Goal: Use online tool/utility: Utilize a website feature to perform a specific function

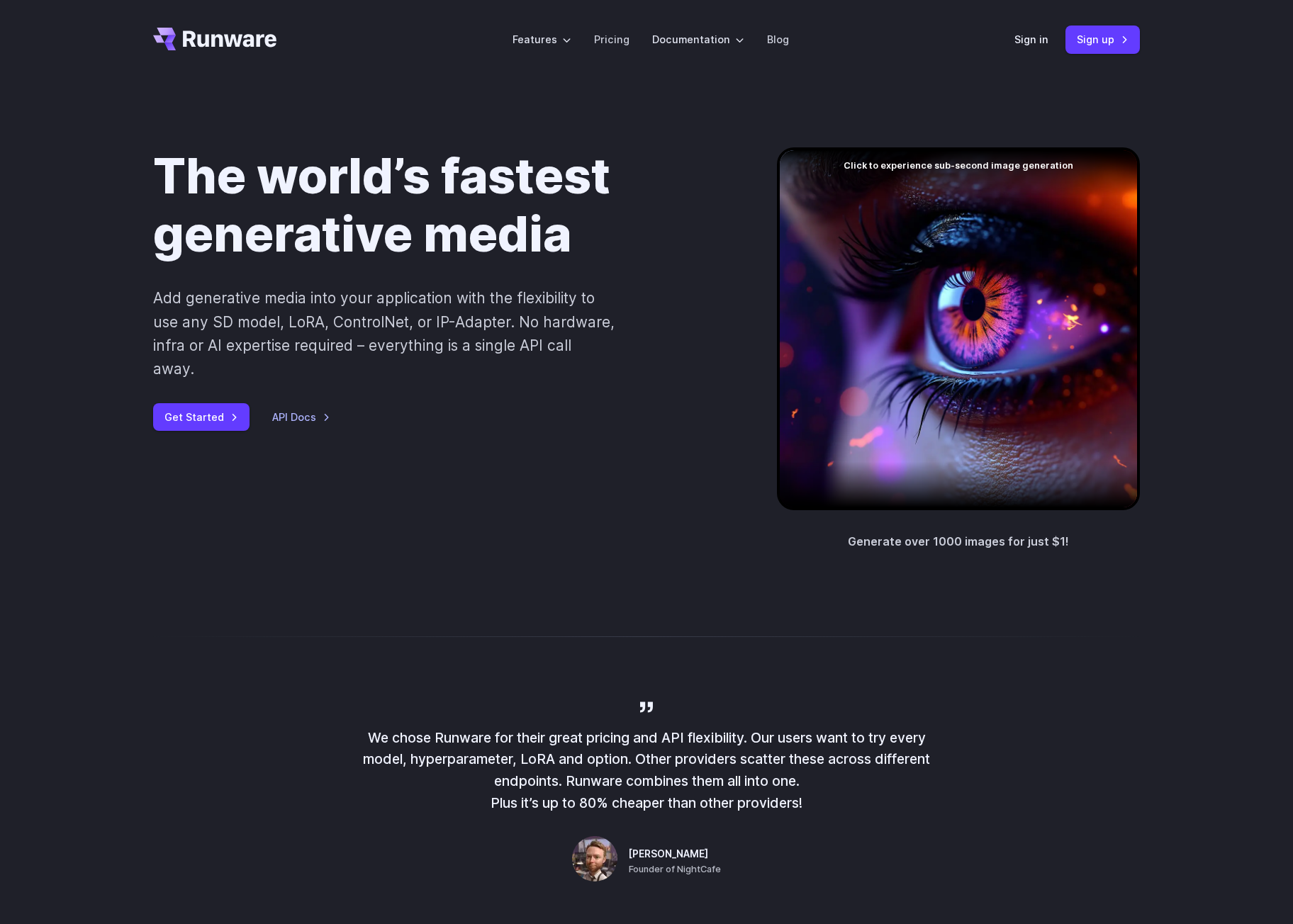
click at [1016, 30] on header "Features Tasks Image generation Video generation Sonic Inference Engine™ Models…" at bounding box center [646, 40] width 1021 height 79
click at [1016, 40] on link "Sign in" at bounding box center [1031, 39] width 34 height 17
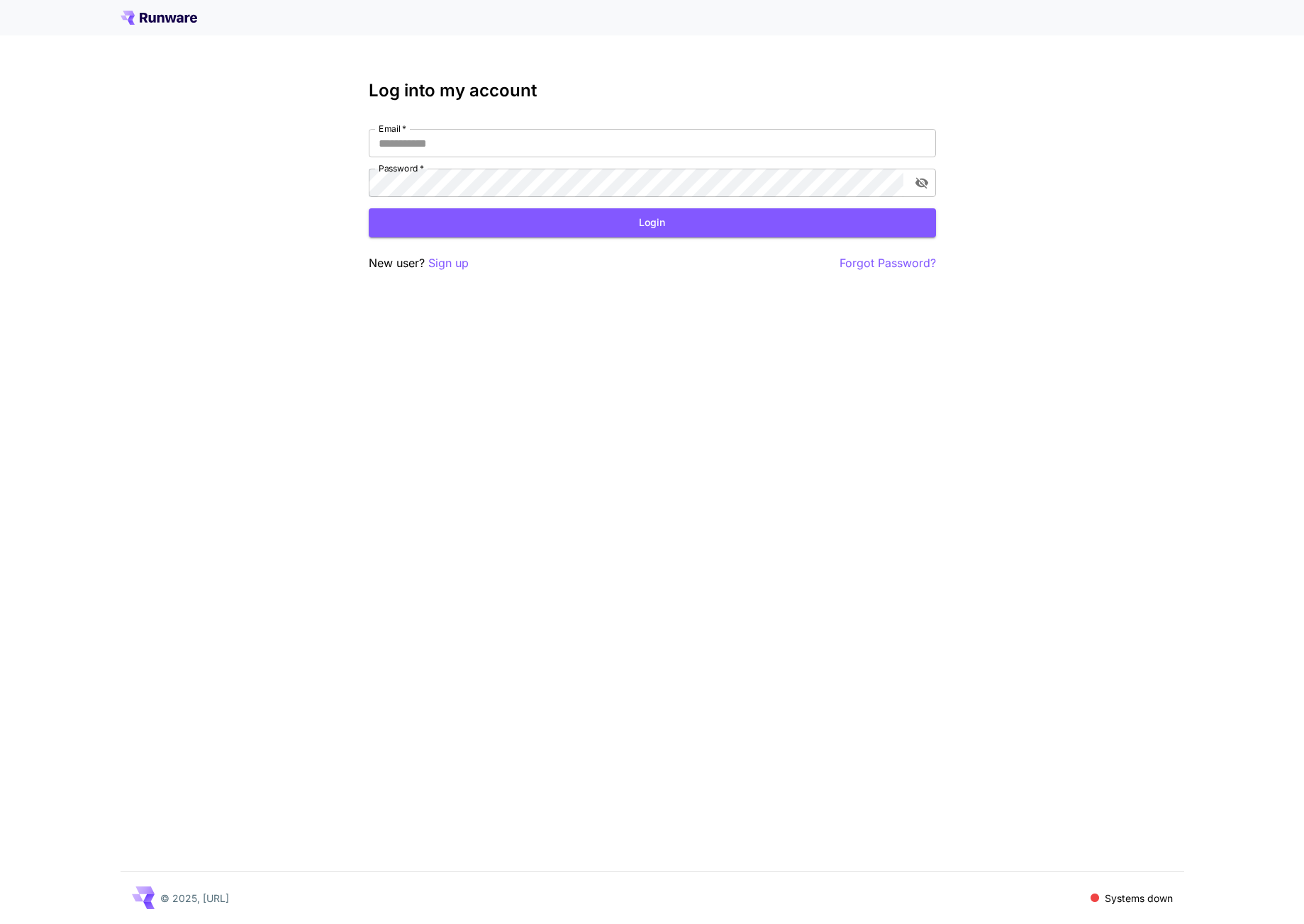
type input "**********"
click at [554, 220] on button "Login" at bounding box center [652, 223] width 567 height 29
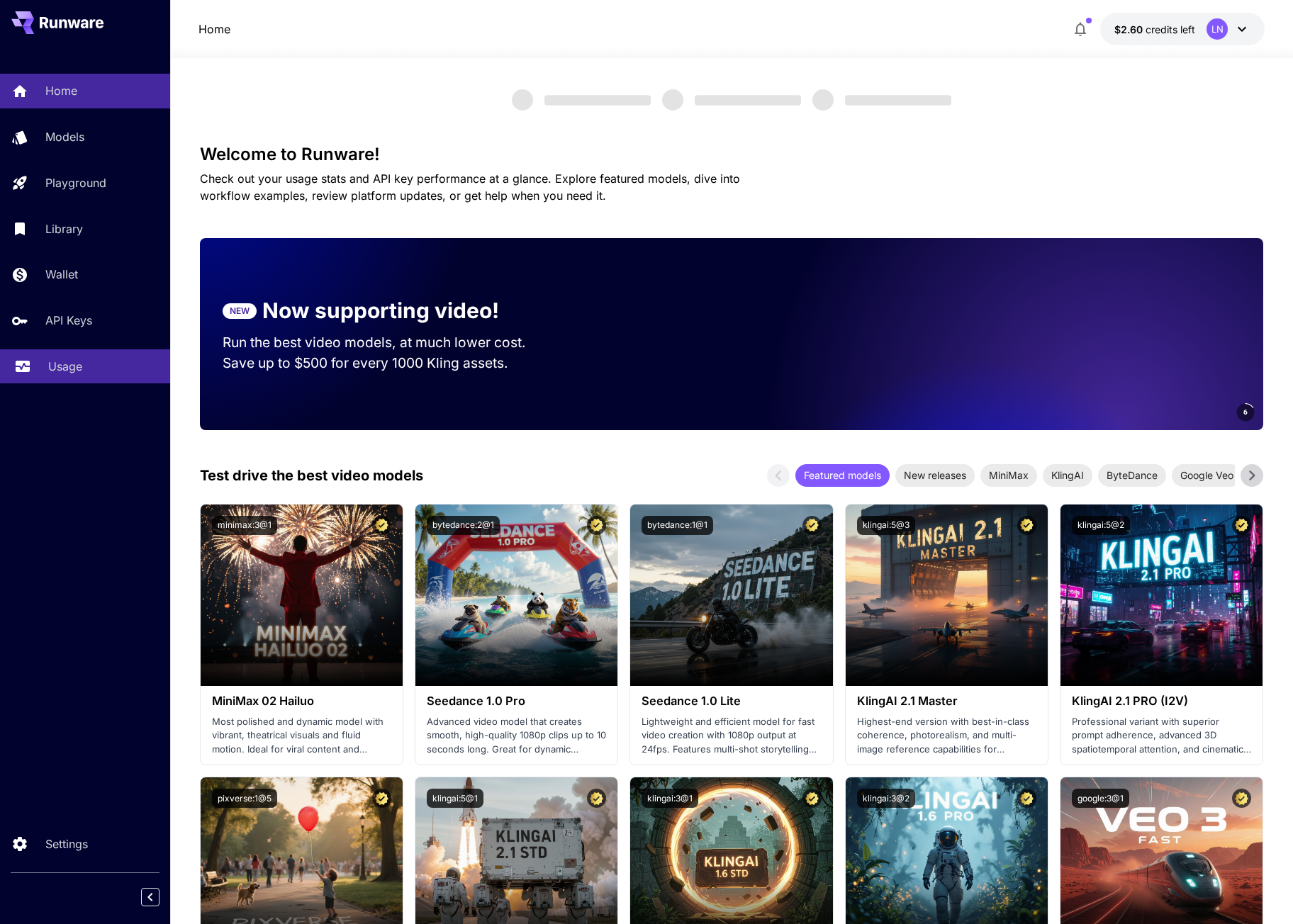
click at [95, 372] on div "Usage" at bounding box center [104, 366] width 111 height 17
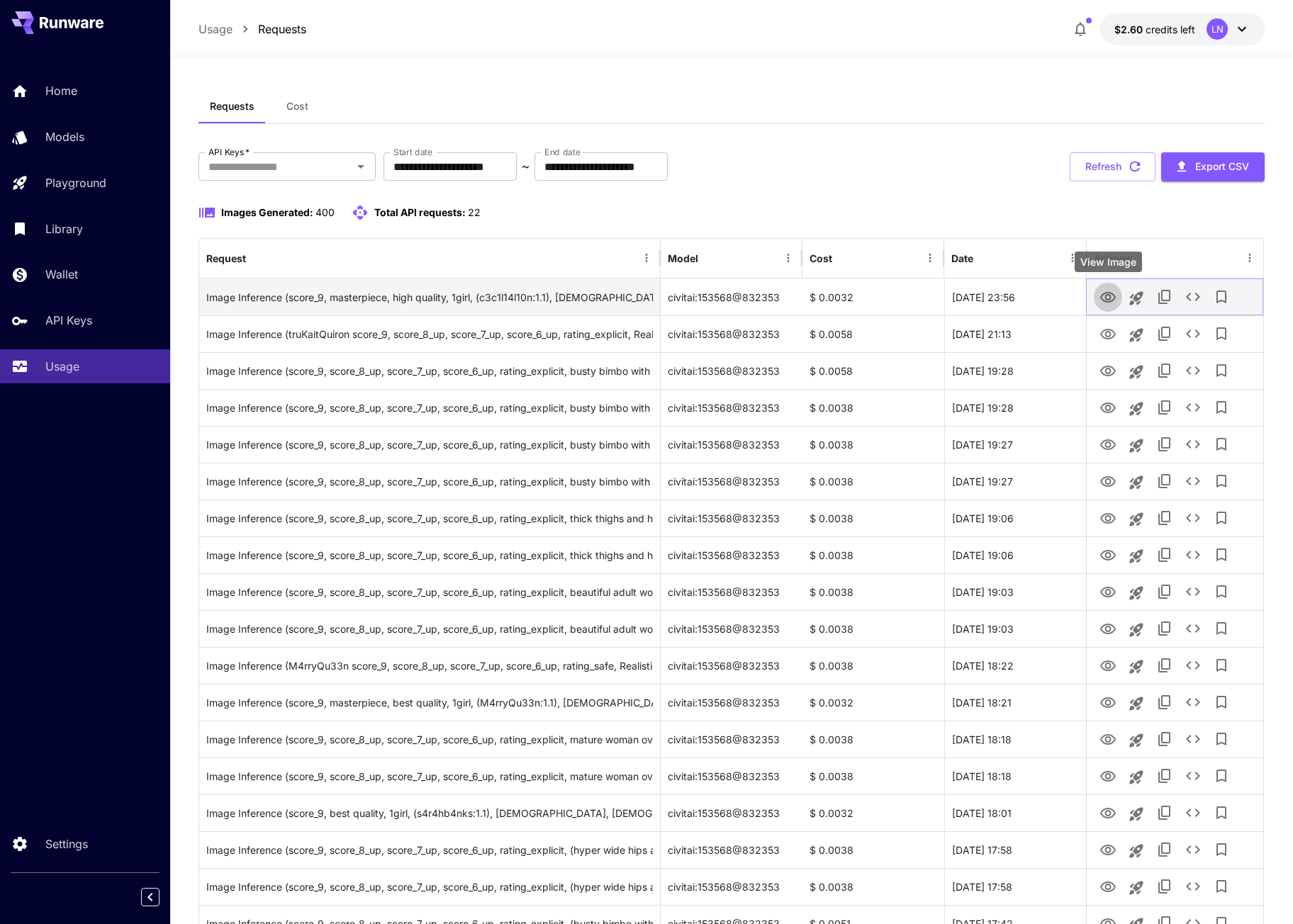
click at [1101, 299] on icon "View Image" at bounding box center [1108, 298] width 16 height 11
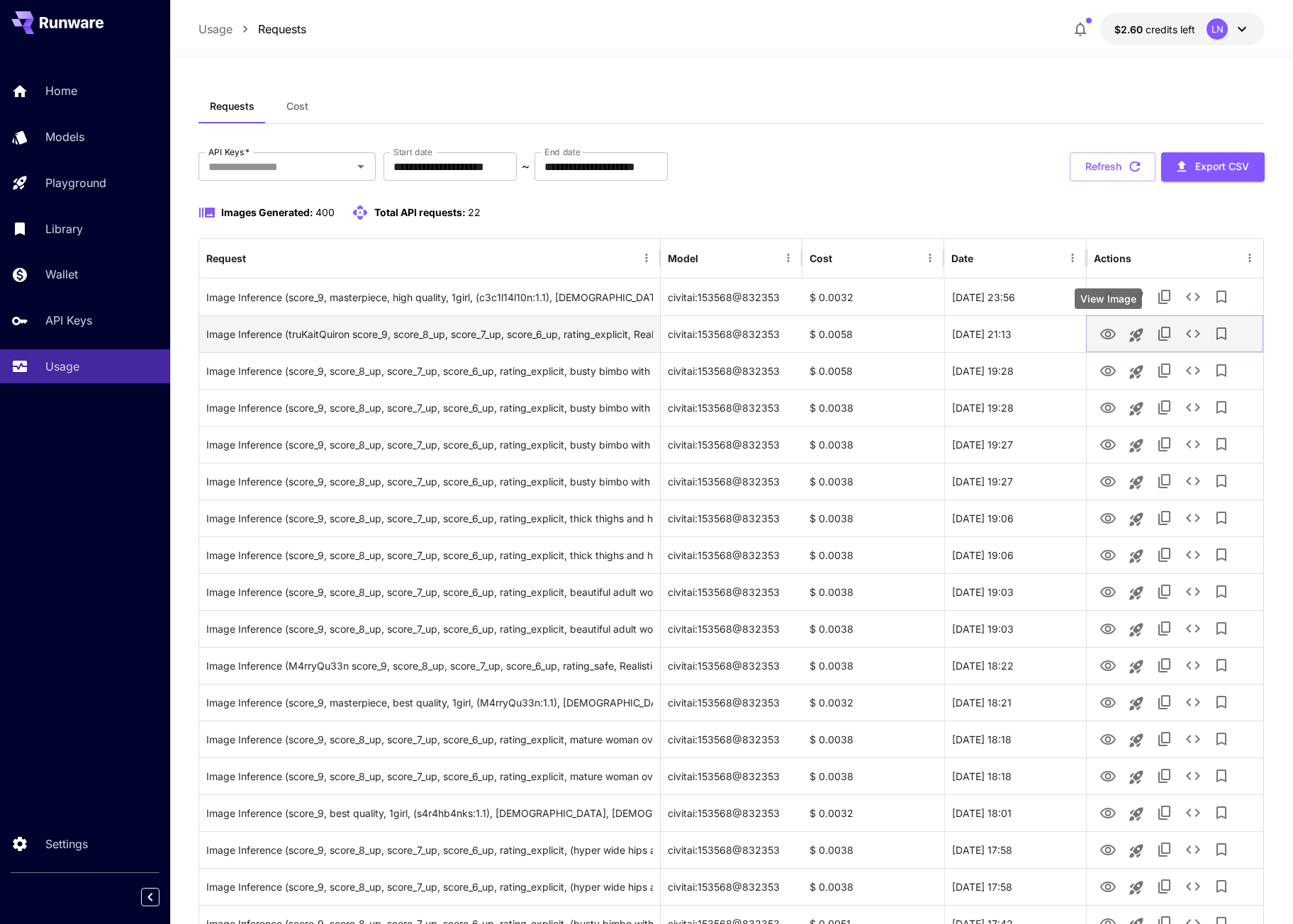
click at [1105, 330] on icon "View Image" at bounding box center [1108, 334] width 16 height 11
click at [1130, 332] on icon "Launch in playground" at bounding box center [1135, 335] width 17 height 17
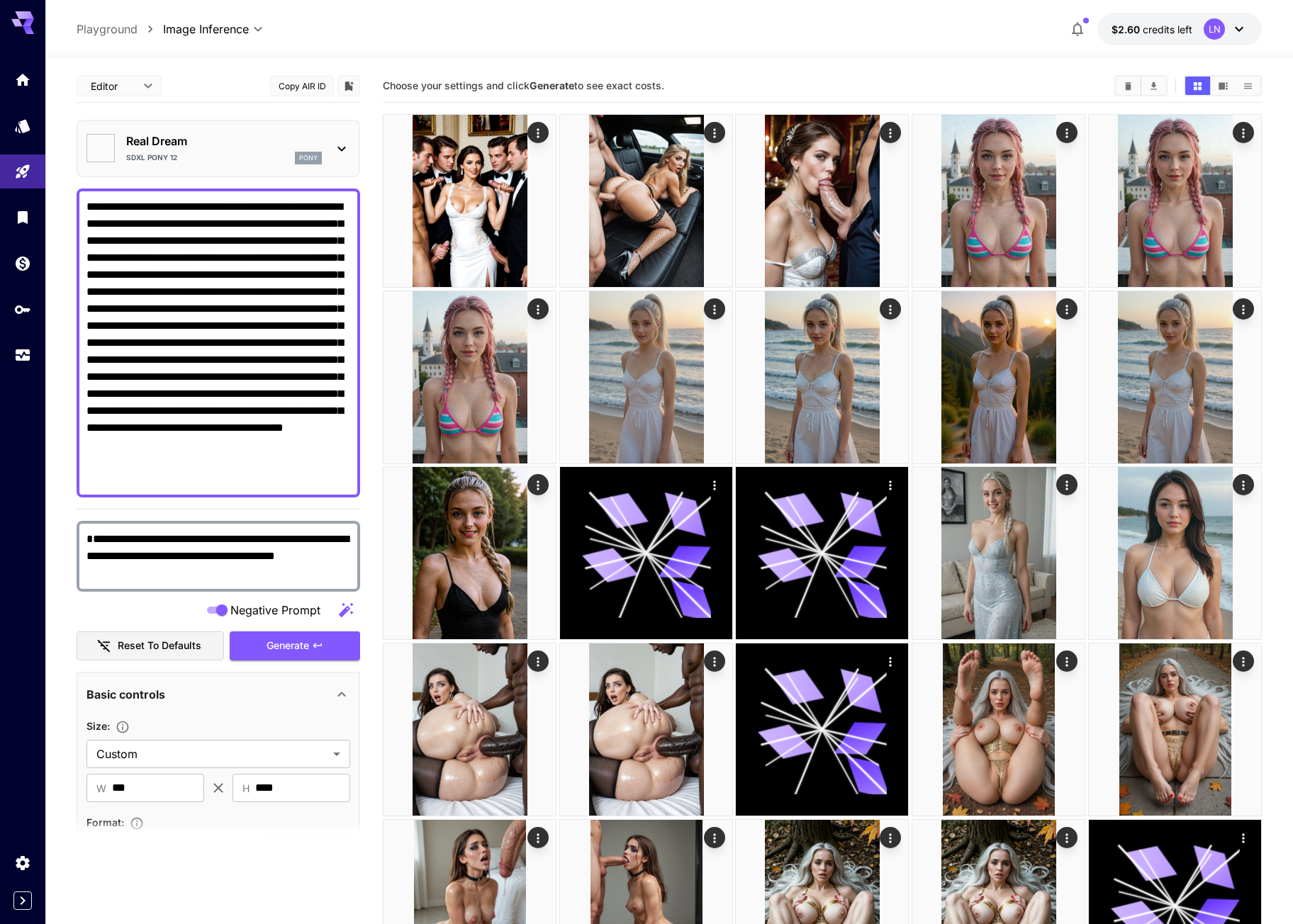
type textarea "**********"
type input "**********"
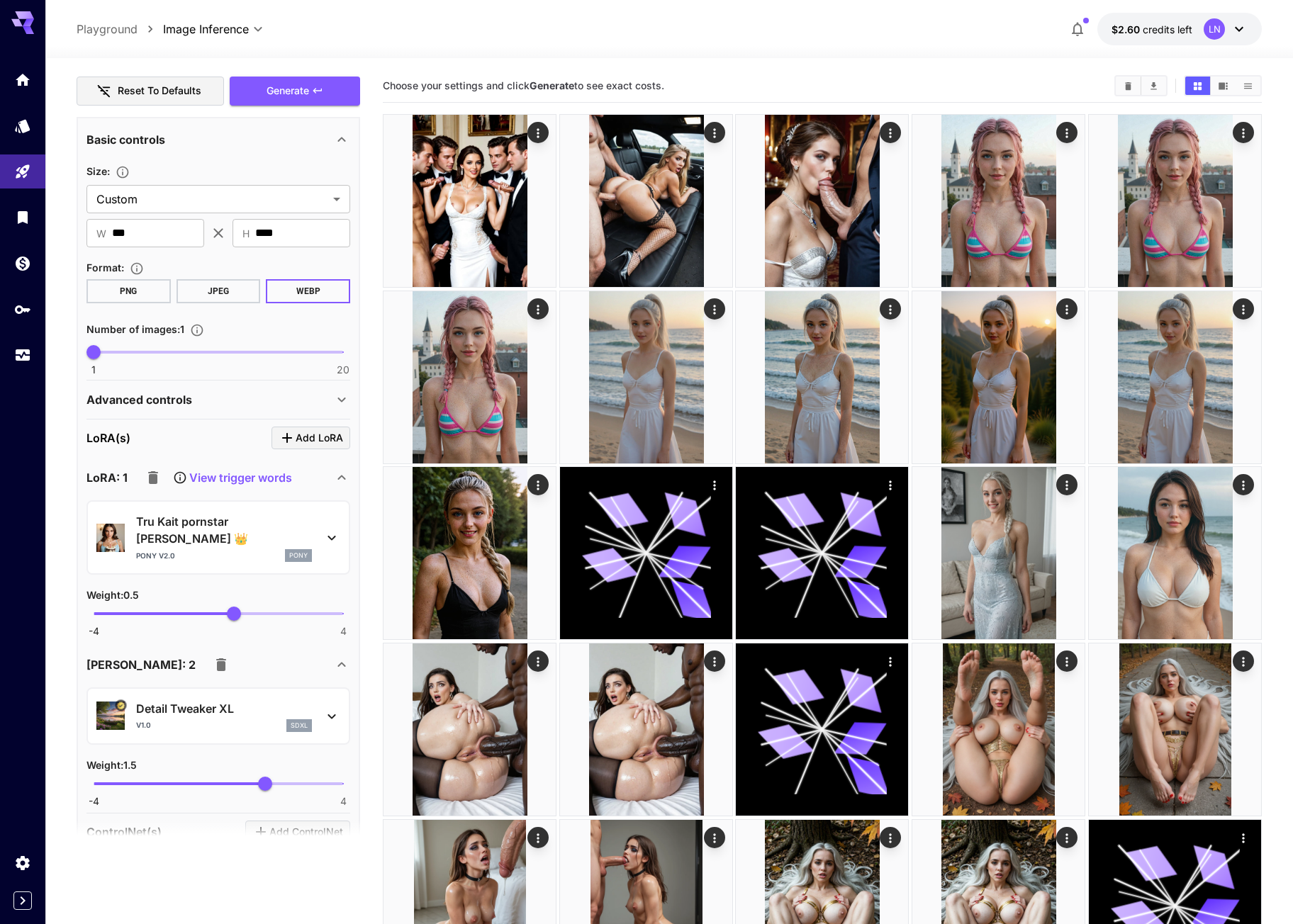
scroll to position [496, 0]
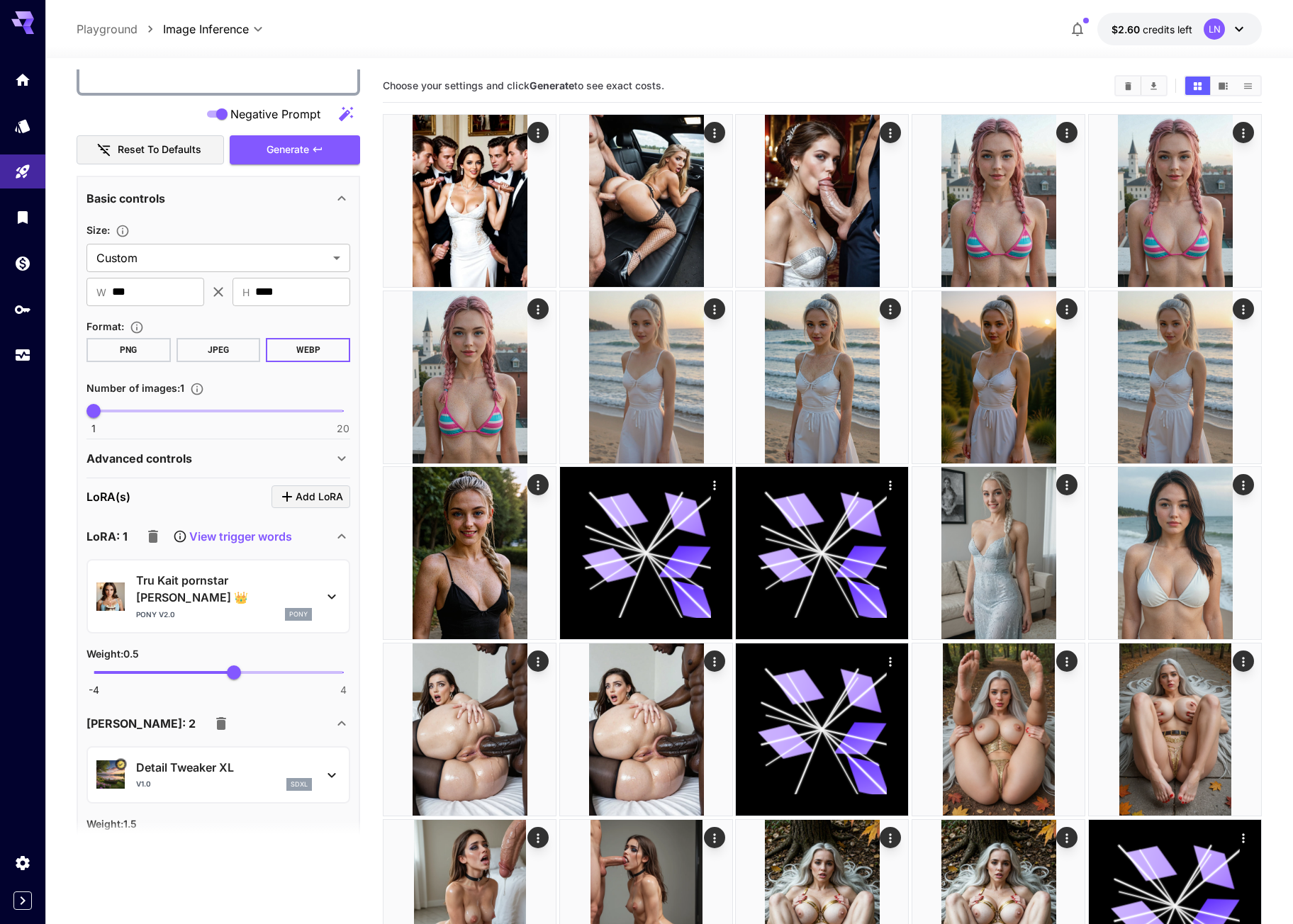
click at [326, 455] on div "Advanced controls" at bounding box center [210, 458] width 247 height 17
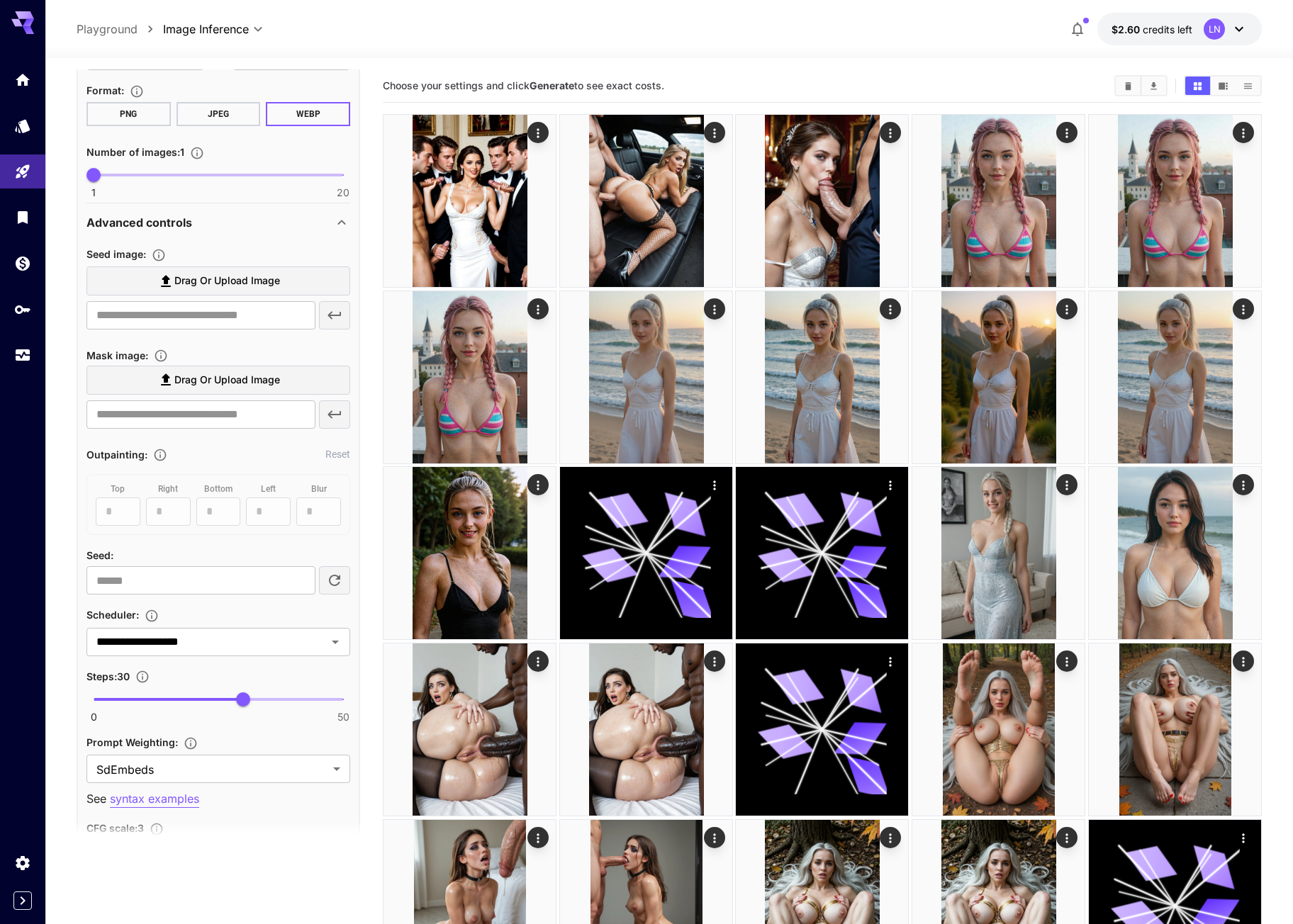
scroll to position [780, 0]
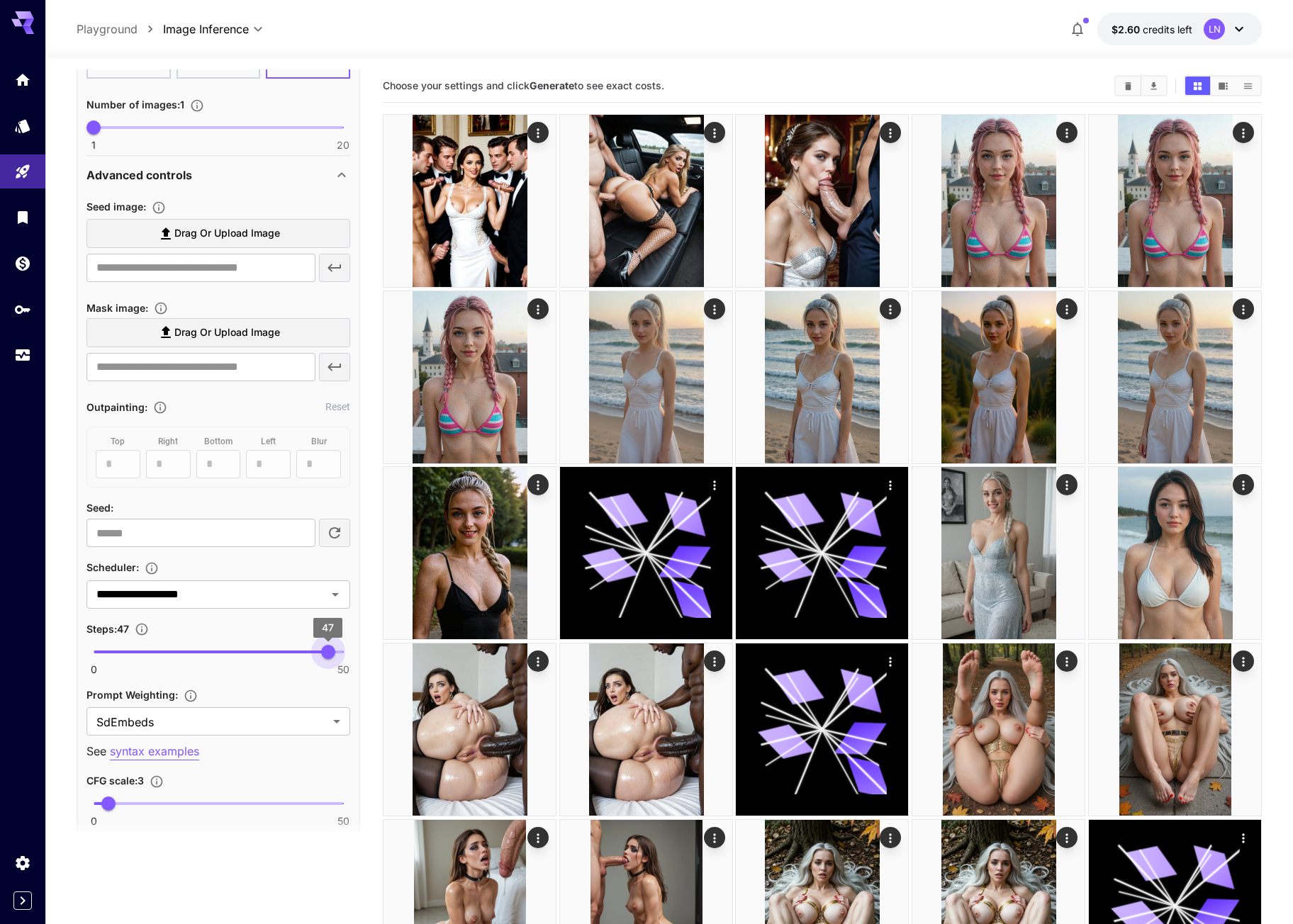
type input "**"
drag, startPoint x: 259, startPoint y: 648, endPoint x: 346, endPoint y: 647, distance: 87.0
click at [346, 647] on span "50" at bounding box center [343, 652] width 14 height 14
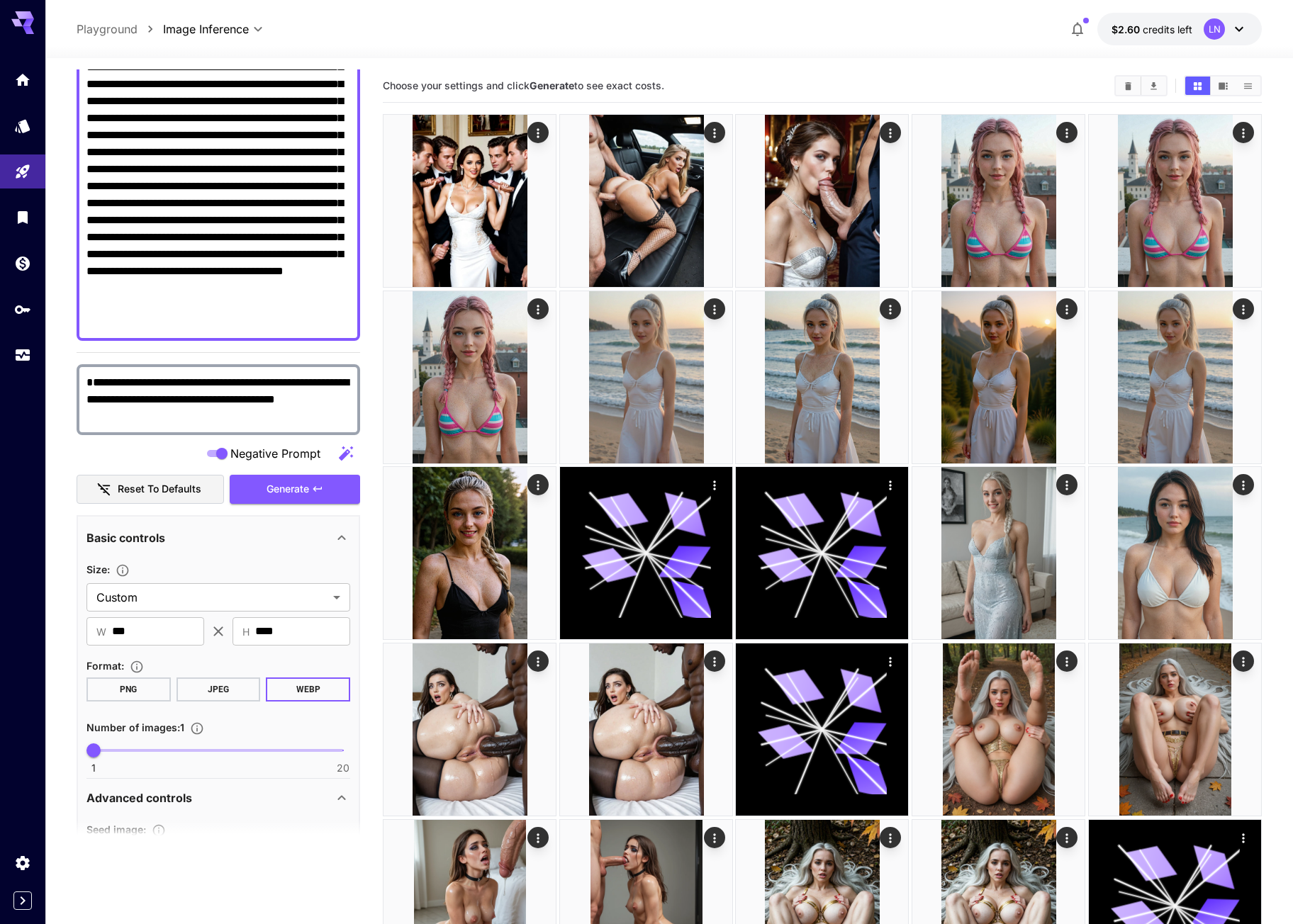
scroll to position [142, 0]
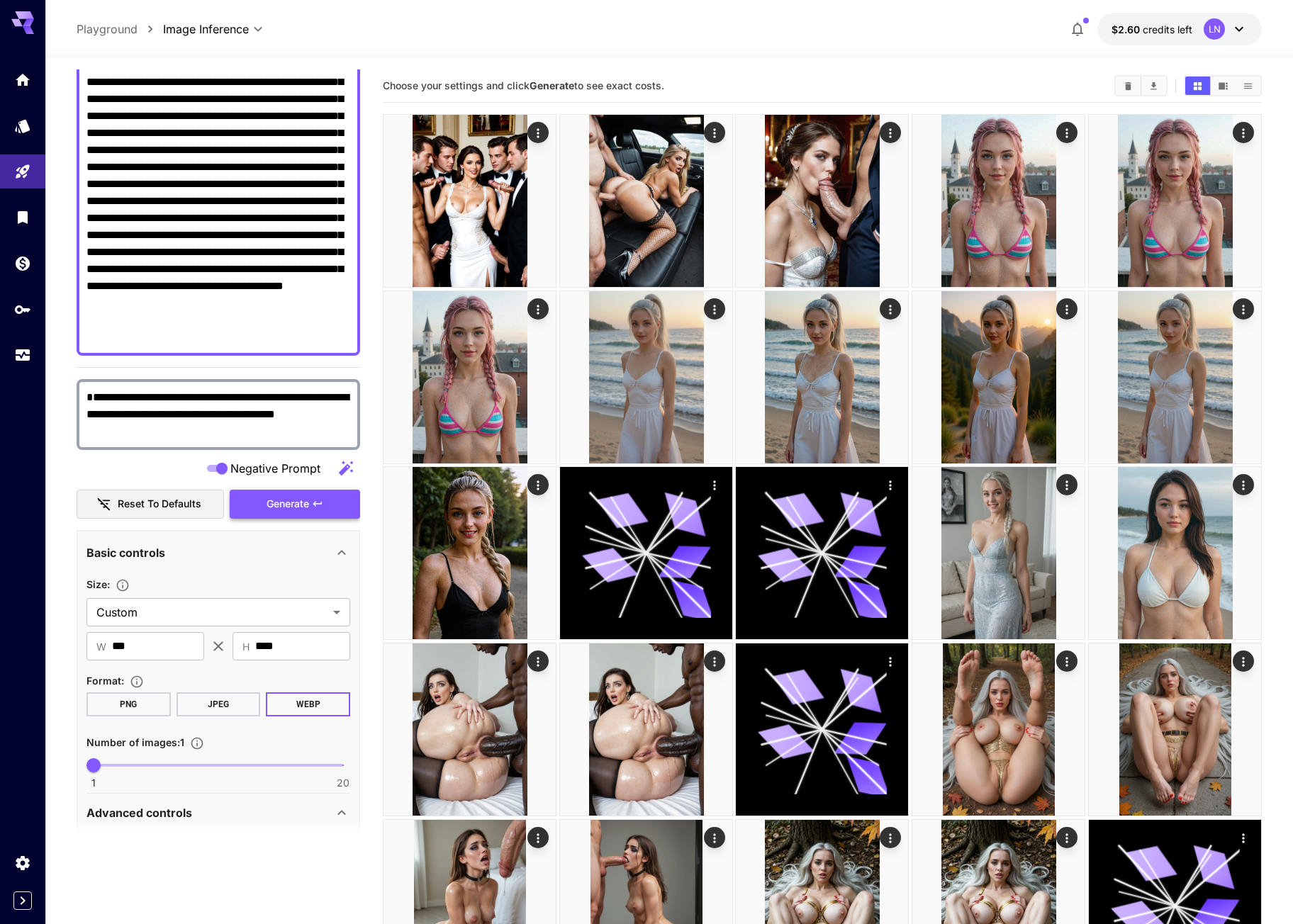
click at [289, 503] on span "Generate" at bounding box center [288, 504] width 42 height 18
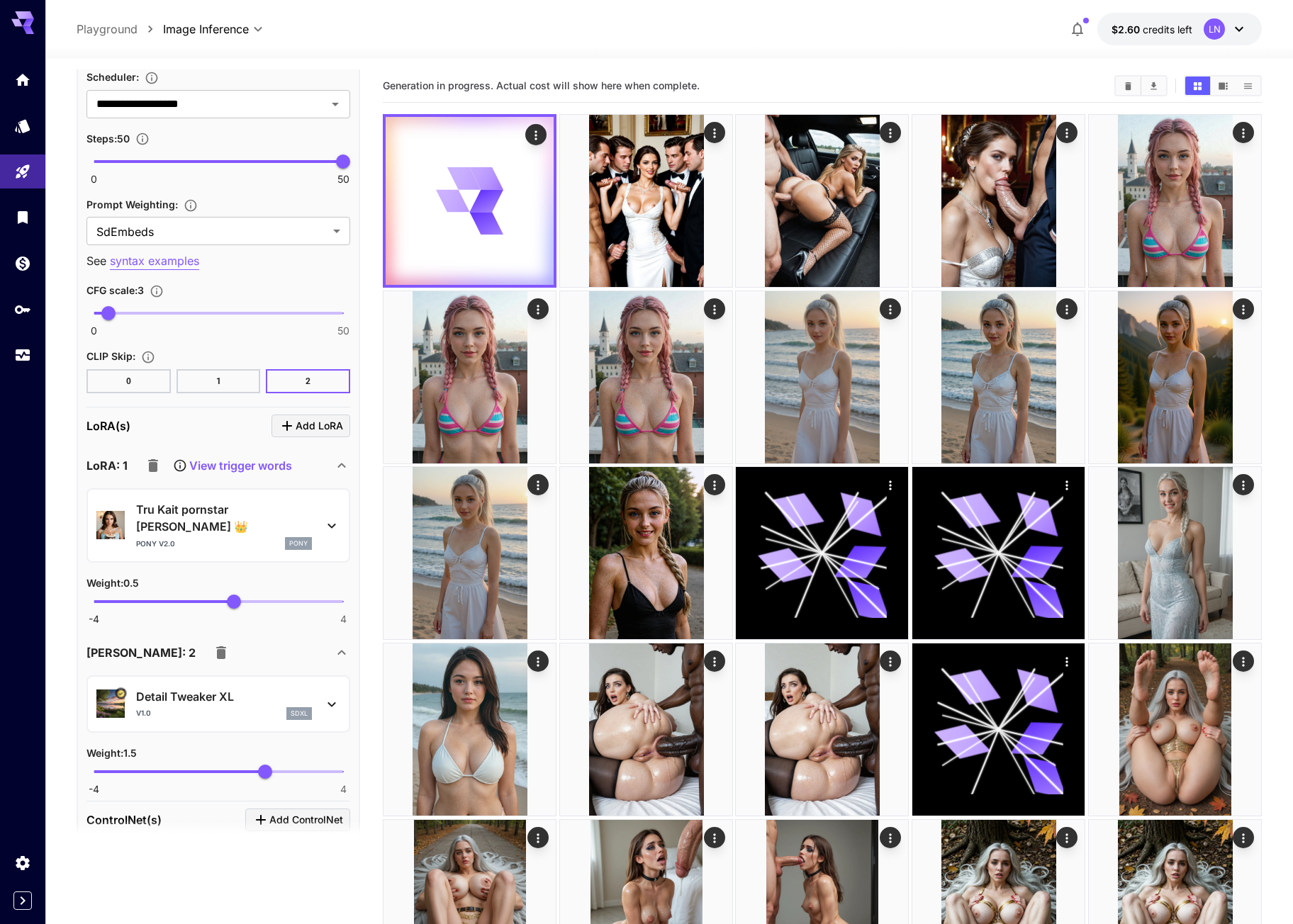
scroll to position [1275, 0]
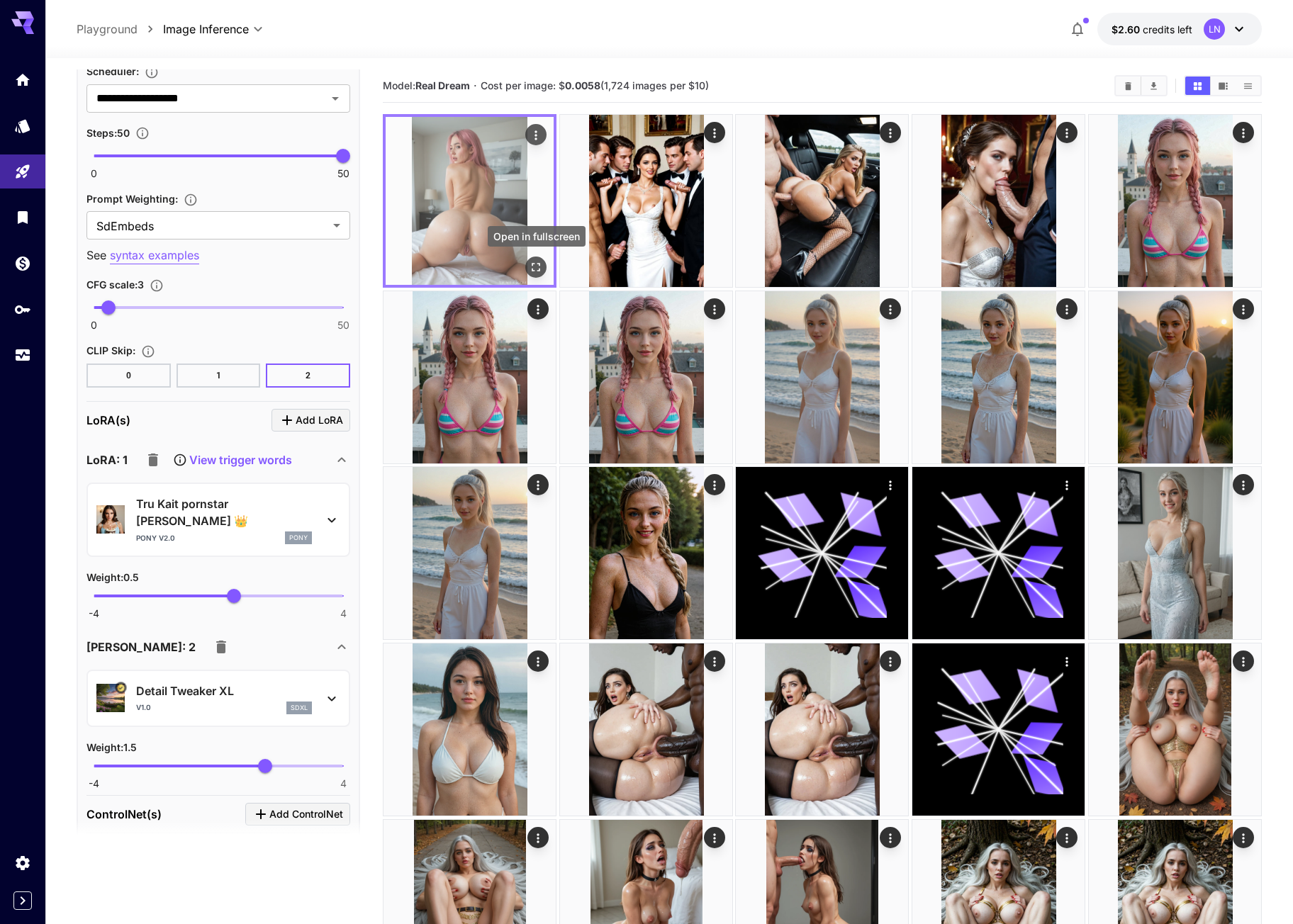
click at [543, 260] on button "Open in fullscreen" at bounding box center [536, 267] width 21 height 21
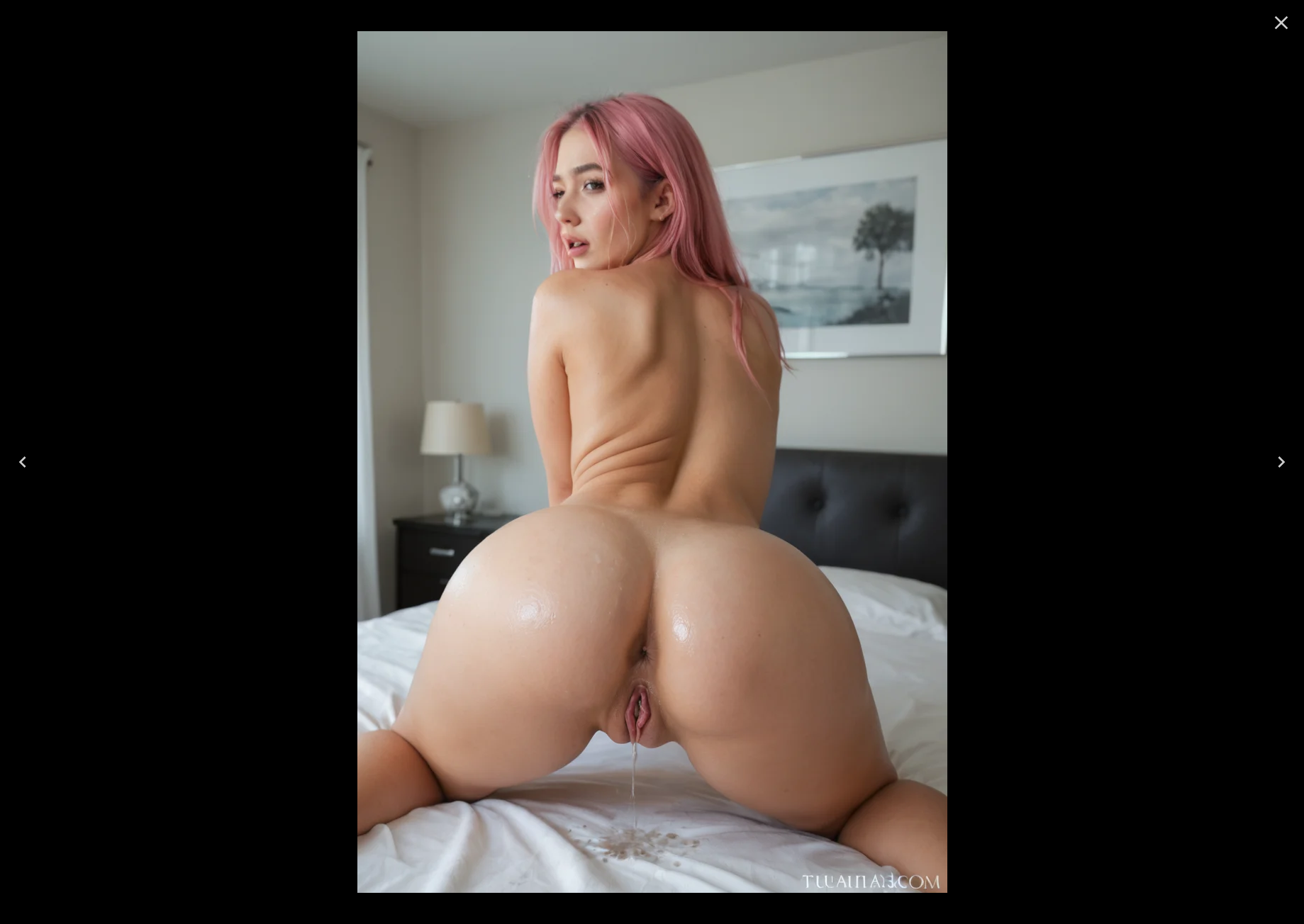
click at [1285, 26] on icon "Close" at bounding box center [1281, 23] width 13 height 13
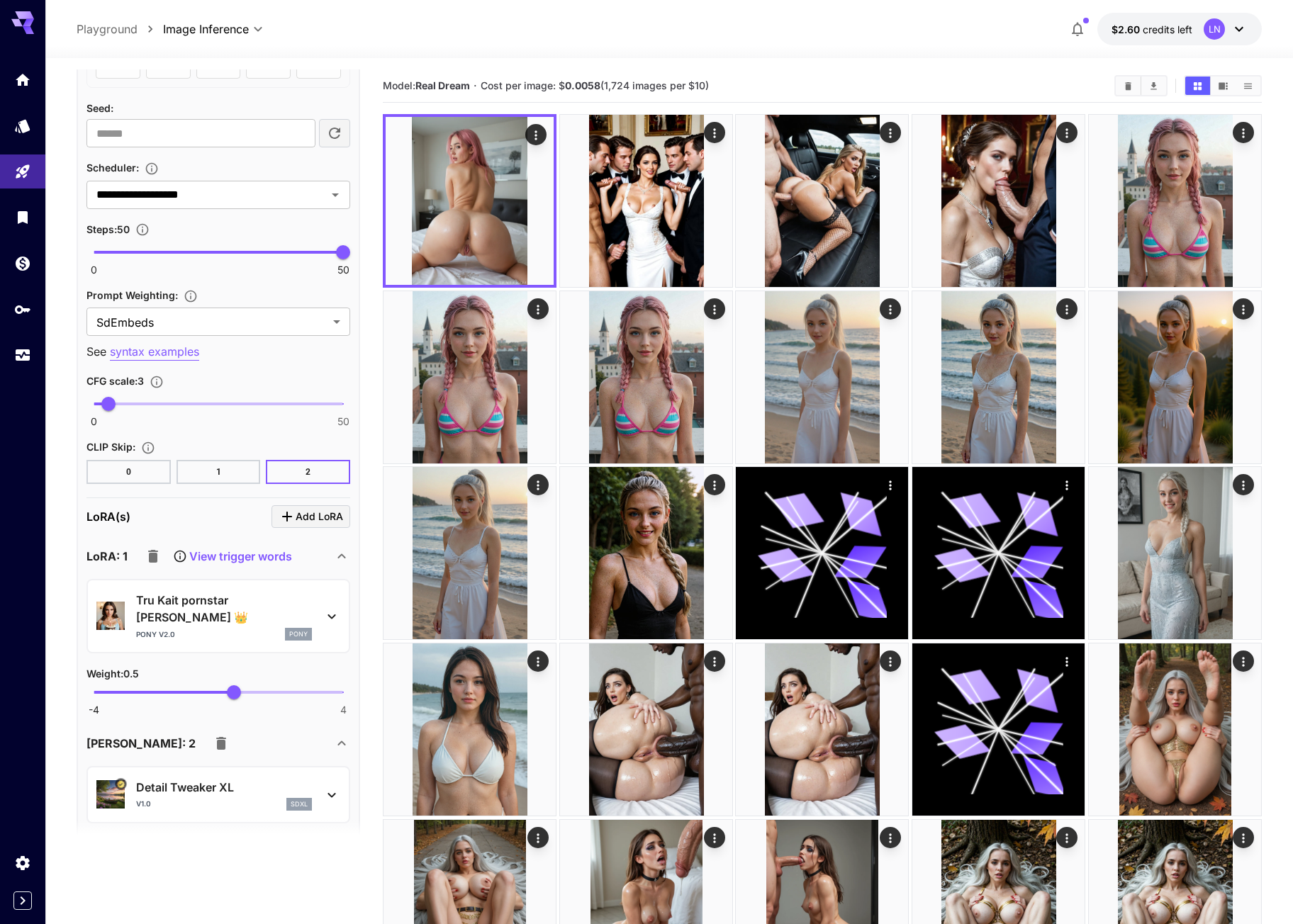
scroll to position [1134, 0]
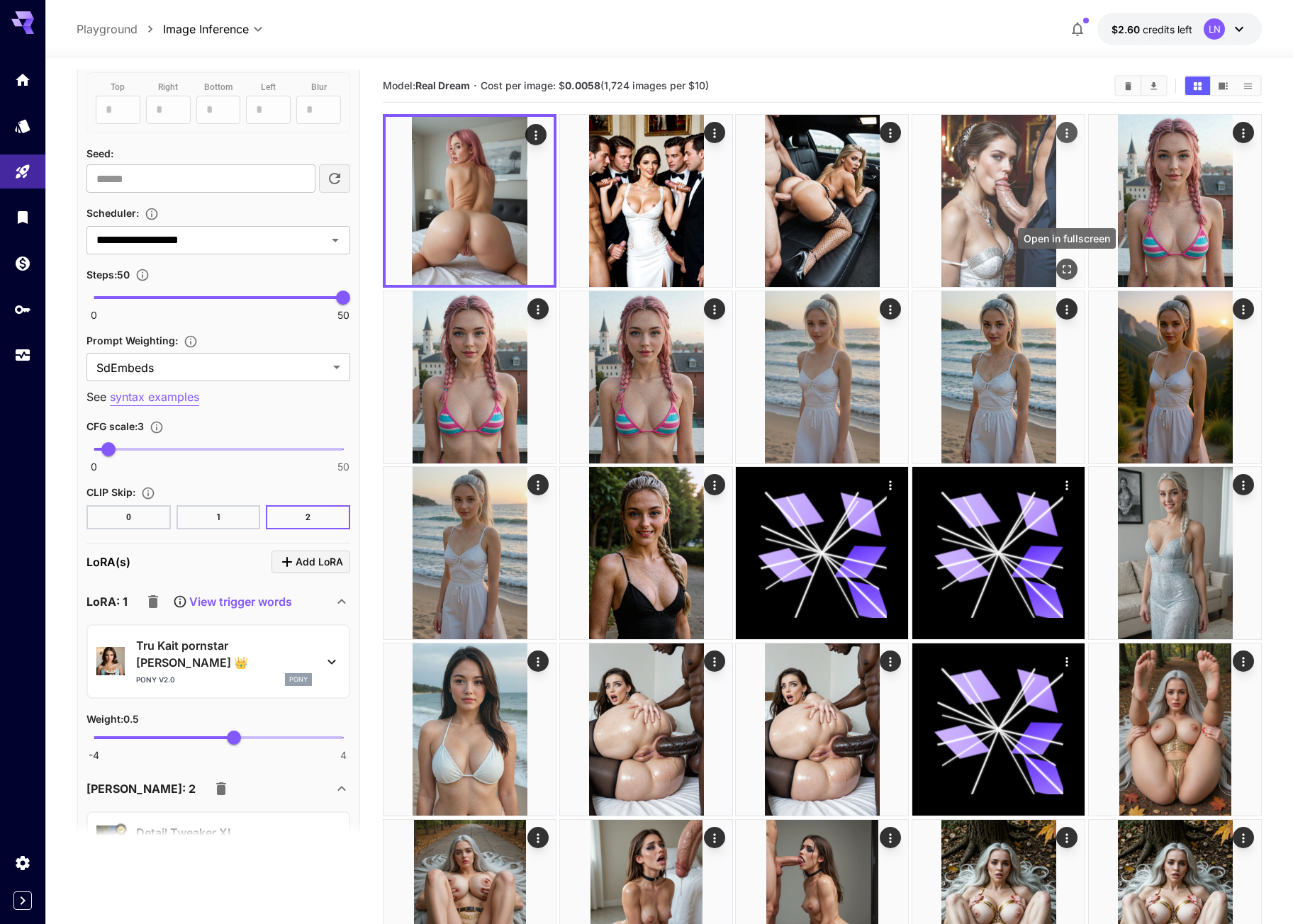
click at [1072, 272] on icon "Open in fullscreen" at bounding box center [1067, 270] width 14 height 14
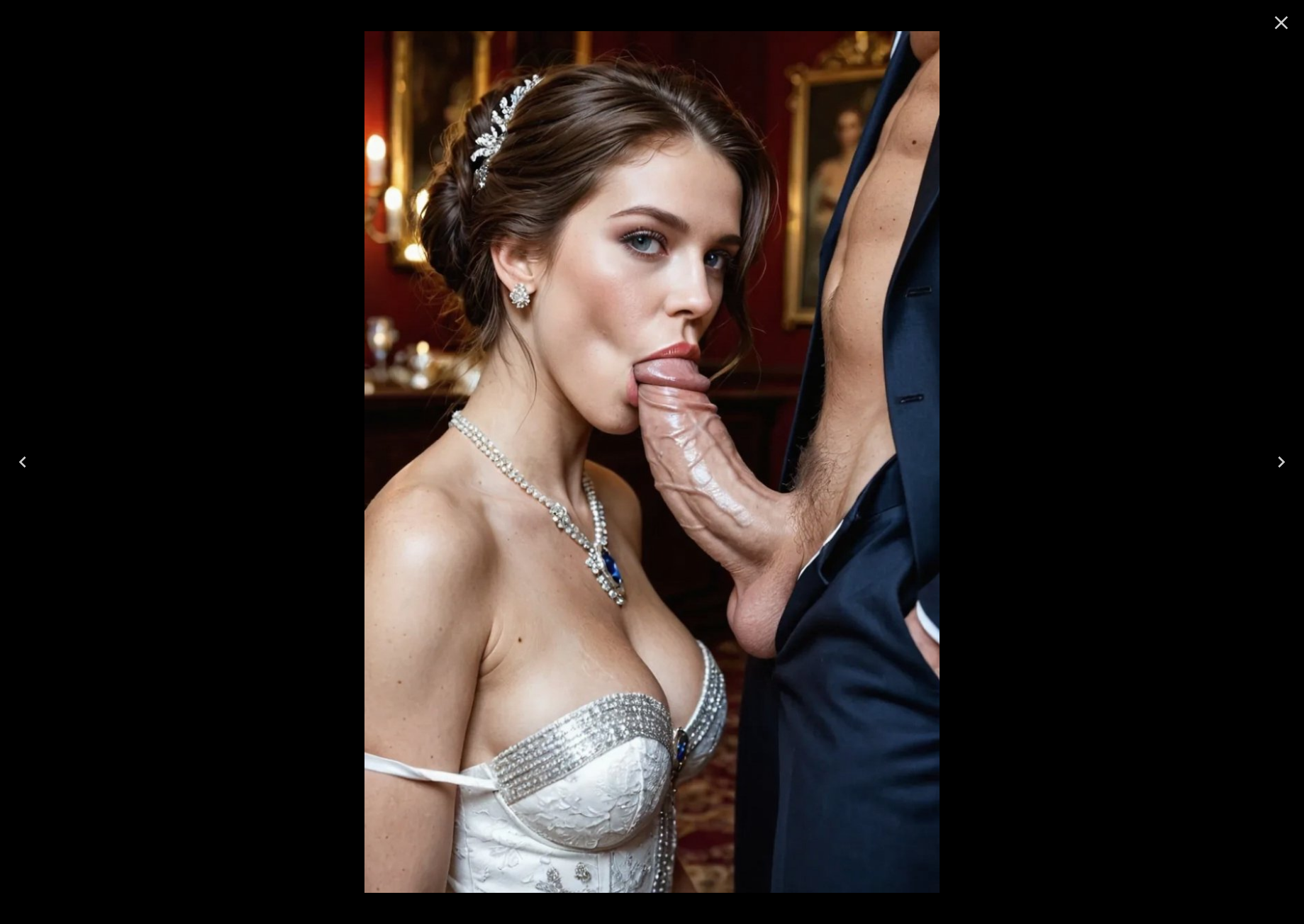
click at [1285, 31] on icon "Close" at bounding box center [1281, 23] width 23 height 23
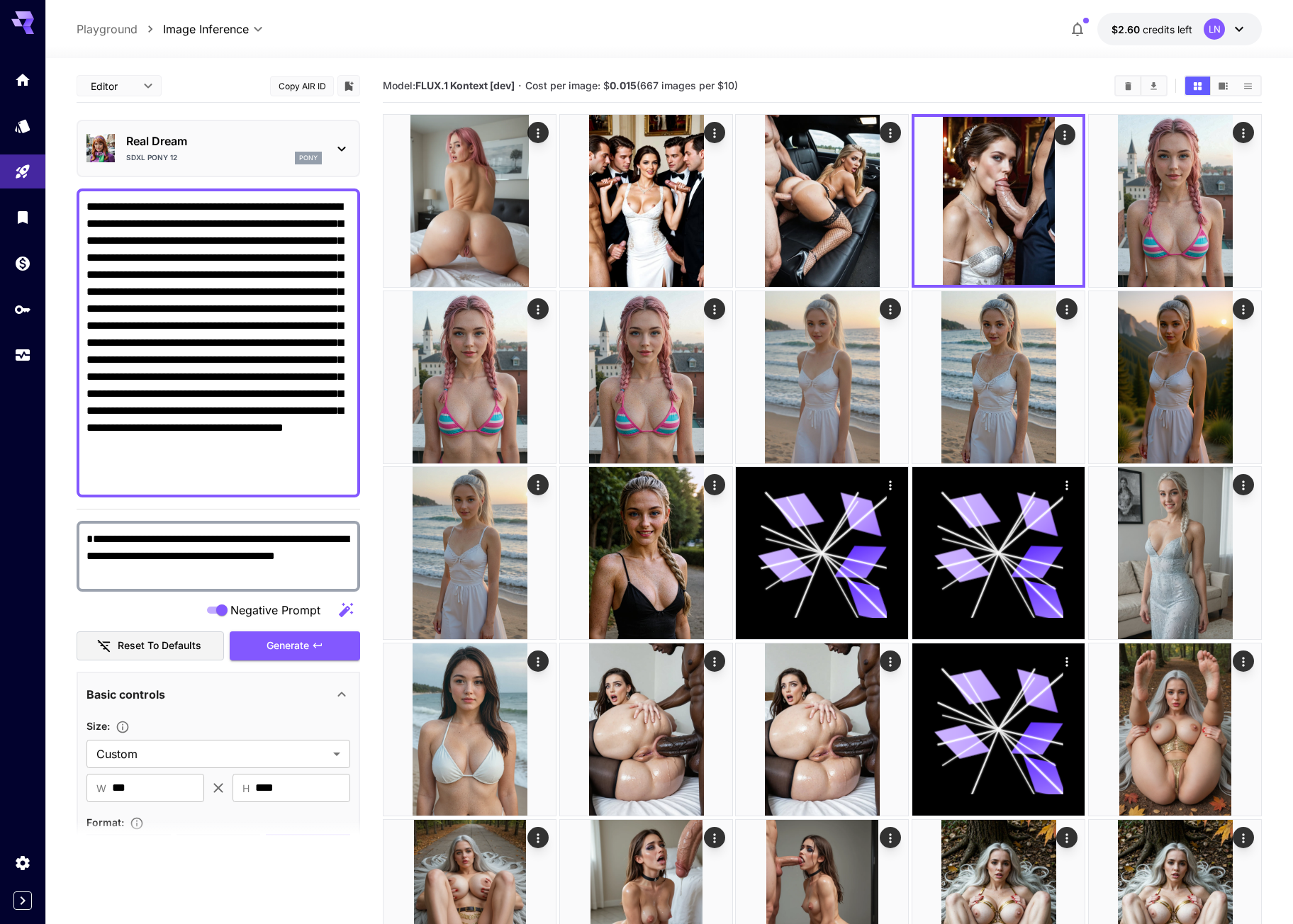
scroll to position [1134, 0]
